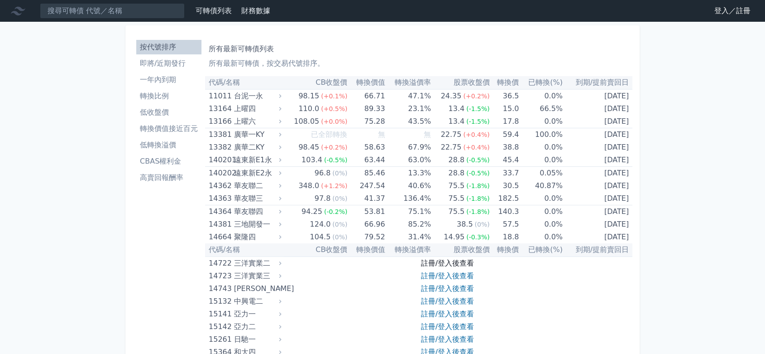
click at [453, 259] on link "註冊/登入後查看" at bounding box center [447, 262] width 53 height 9
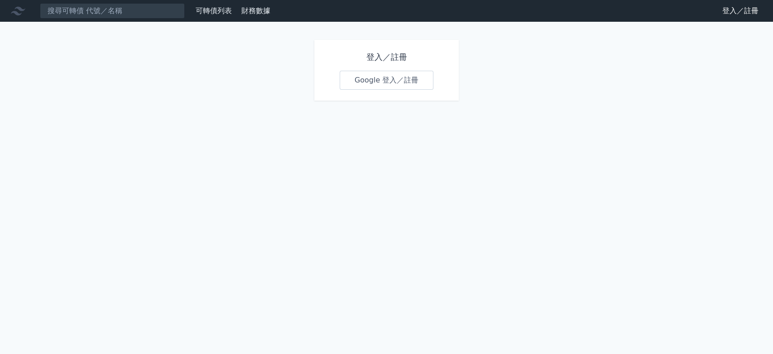
click at [374, 81] on link "Google 登入／註冊" at bounding box center [387, 80] width 94 height 19
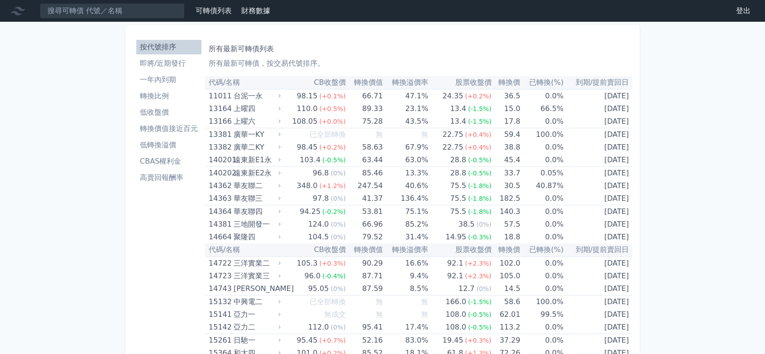
click at [163, 146] on li "低轉換溢價" at bounding box center [168, 144] width 65 height 11
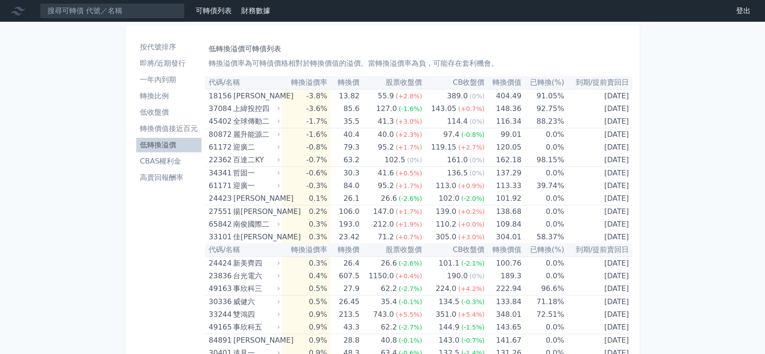
click at [164, 51] on li "按代號排序" at bounding box center [168, 47] width 65 height 11
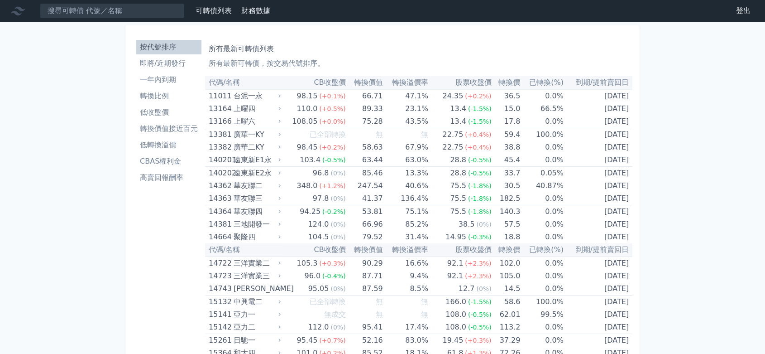
click at [163, 144] on li "低轉換溢價" at bounding box center [168, 144] width 65 height 11
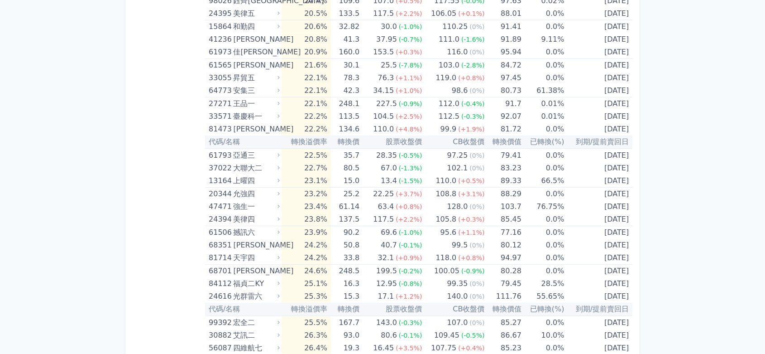
scroll to position [1257, 0]
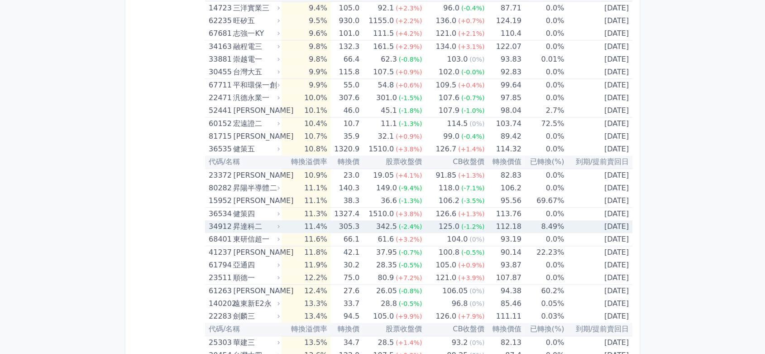
click at [245, 226] on div "昇達科二" at bounding box center [255, 226] width 45 height 13
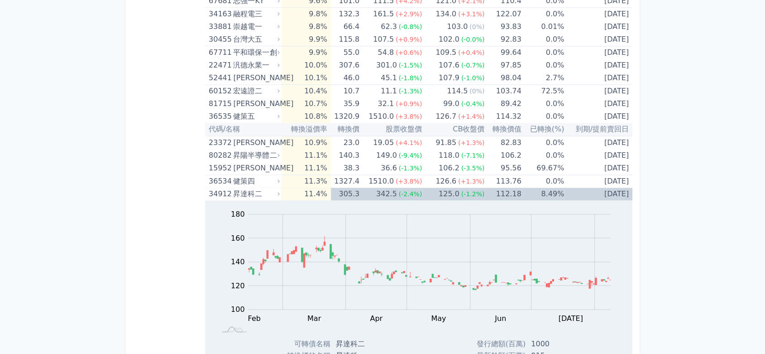
scroll to position [1307, 0]
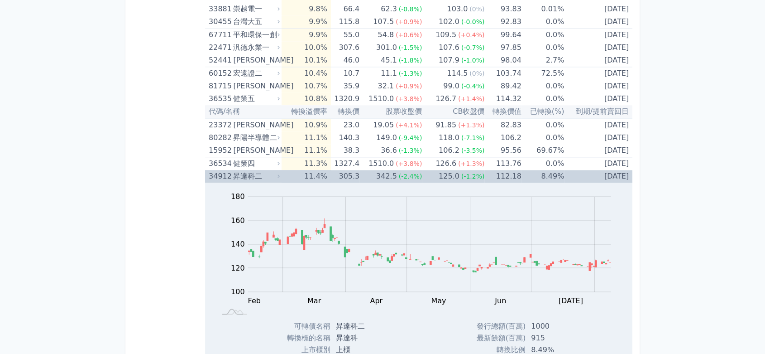
click at [239, 172] on div "昇達科二" at bounding box center [255, 176] width 45 height 13
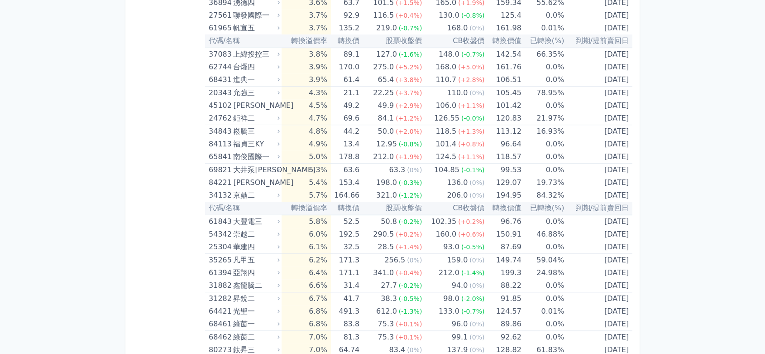
scroll to position [704, 0]
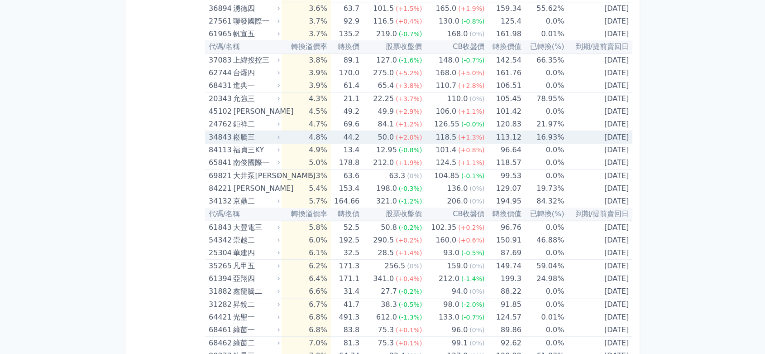
click at [237, 137] on div "崧騰三" at bounding box center [255, 137] width 45 height 13
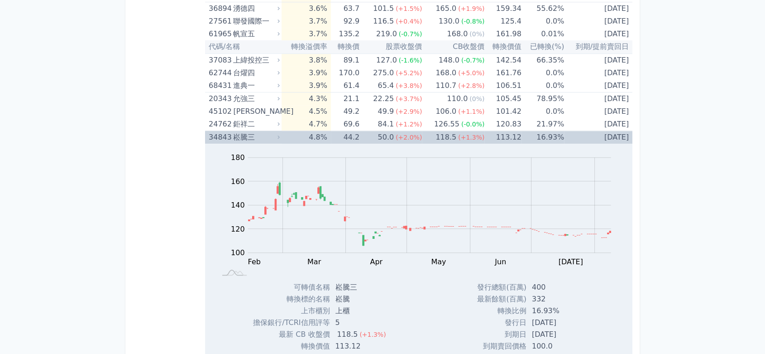
click at [239, 132] on div "崧騰三" at bounding box center [255, 137] width 45 height 13
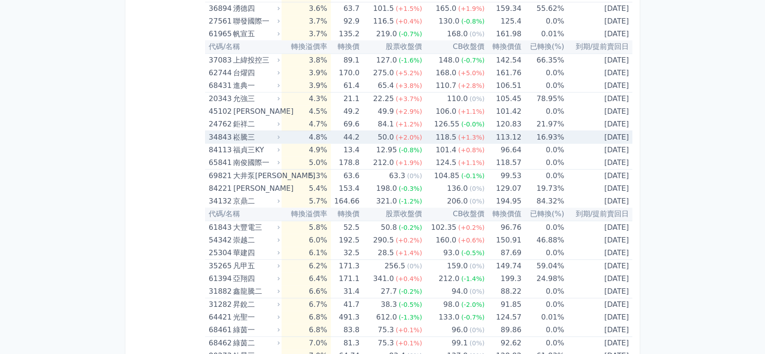
click at [240, 136] on div "崧騰三" at bounding box center [255, 137] width 45 height 13
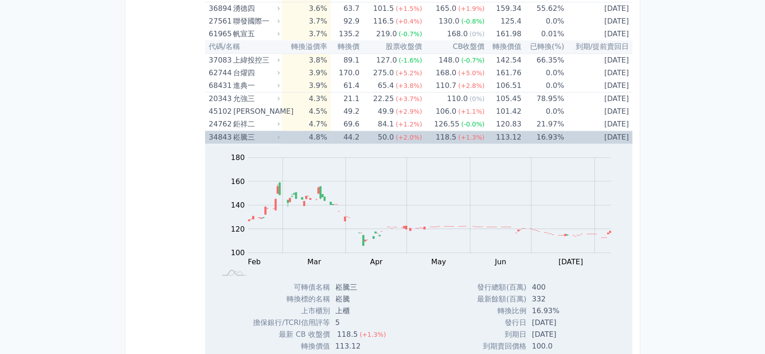
click at [239, 136] on div "崧騰三" at bounding box center [255, 137] width 45 height 13
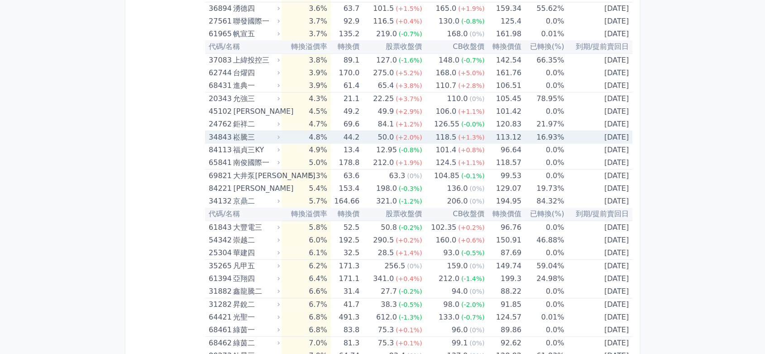
click at [243, 134] on div "崧騰三" at bounding box center [255, 137] width 45 height 13
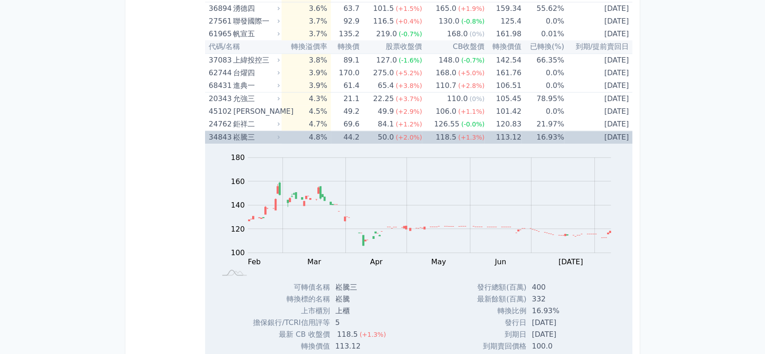
click at [239, 133] on div "崧騰三" at bounding box center [255, 137] width 45 height 13
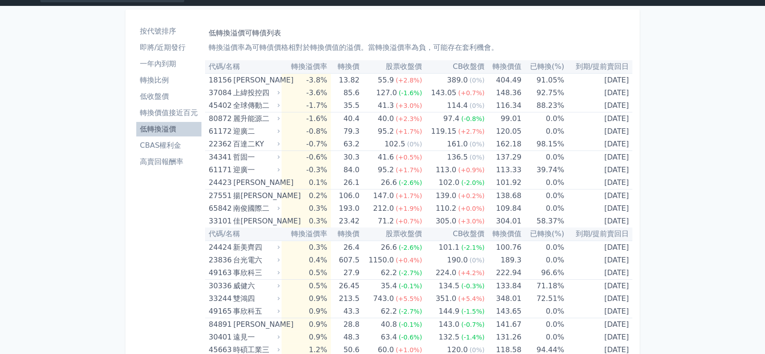
scroll to position [0, 0]
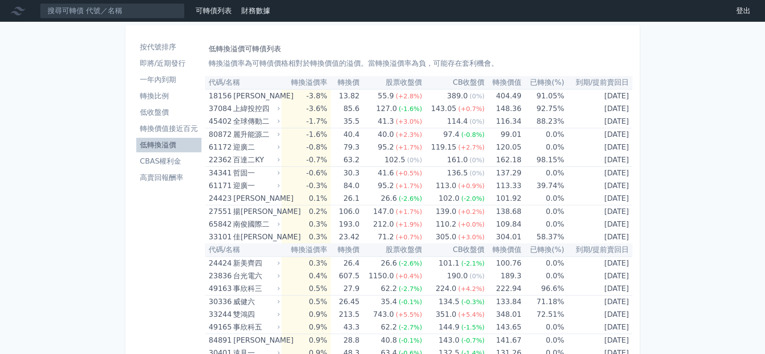
click at [157, 96] on li "轉換比例" at bounding box center [168, 96] width 65 height 11
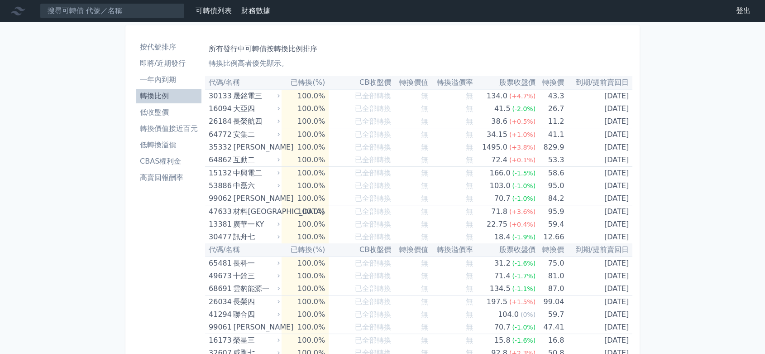
click at [169, 148] on li "低轉換溢價" at bounding box center [168, 144] width 65 height 11
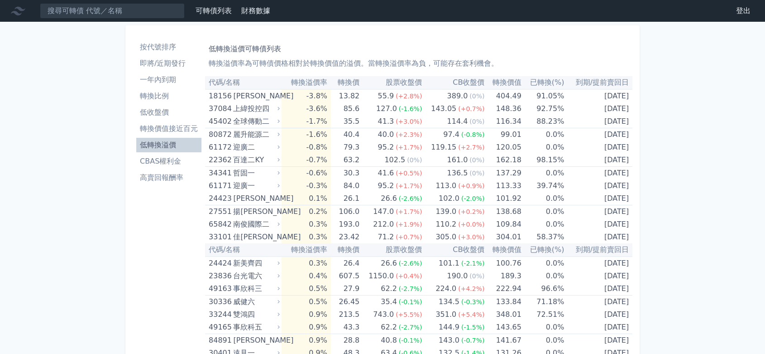
scroll to position [75, 0]
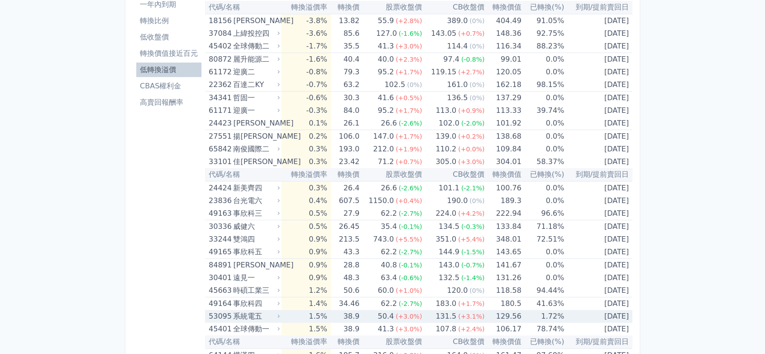
click at [290, 313] on td "1.5%" at bounding box center [306, 316] width 49 height 13
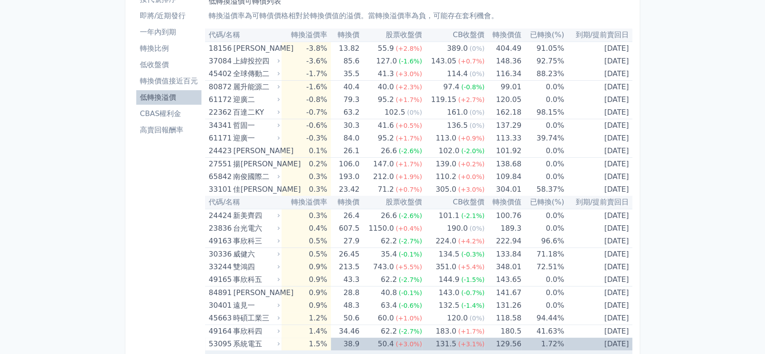
scroll to position [0, 0]
